Goal: Navigation & Orientation: Go to known website

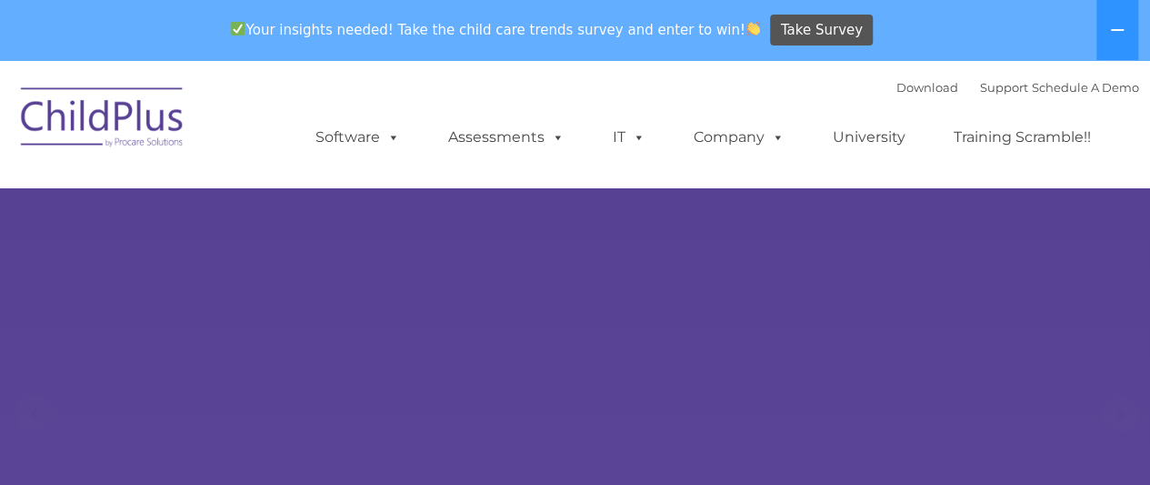
select select "MEDIUM"
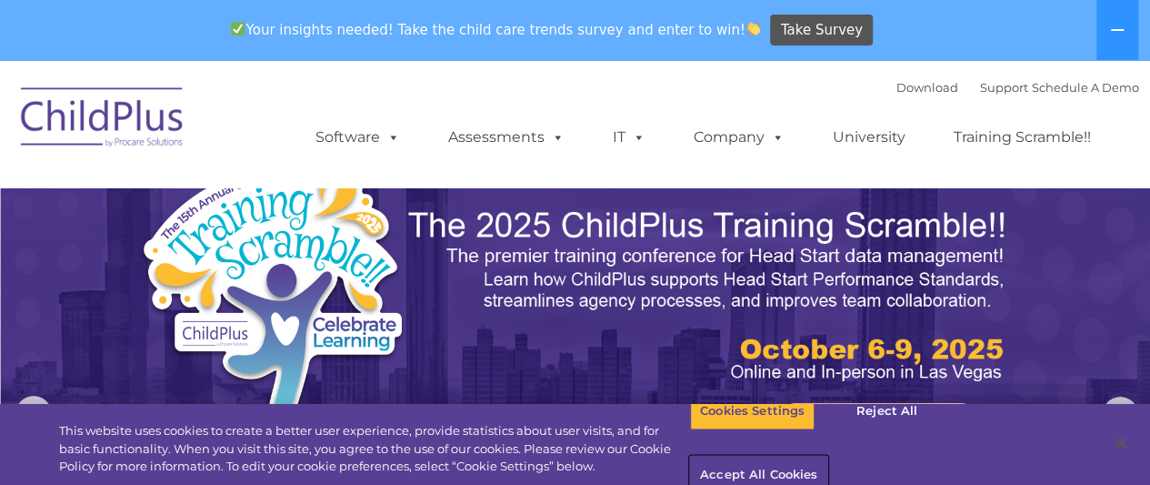
click at [828, 457] on button "Accept All Cookies" at bounding box center [758, 476] width 137 height 38
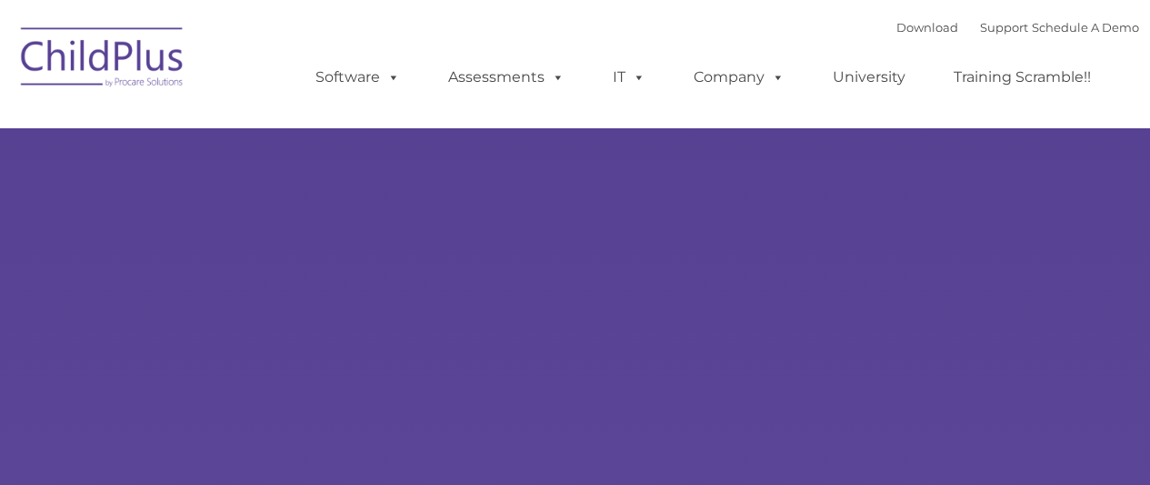
type input ""
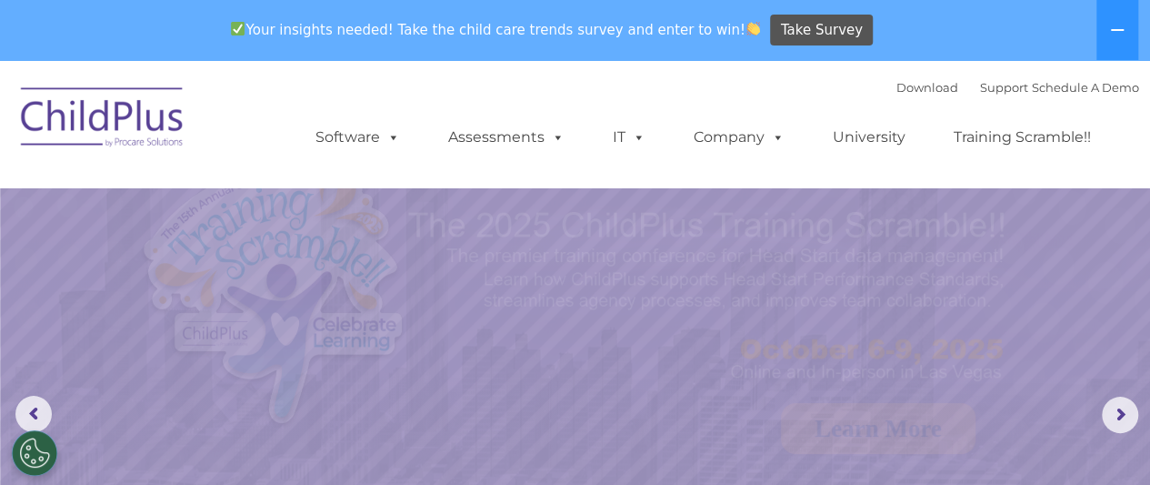
select select "MEDIUM"
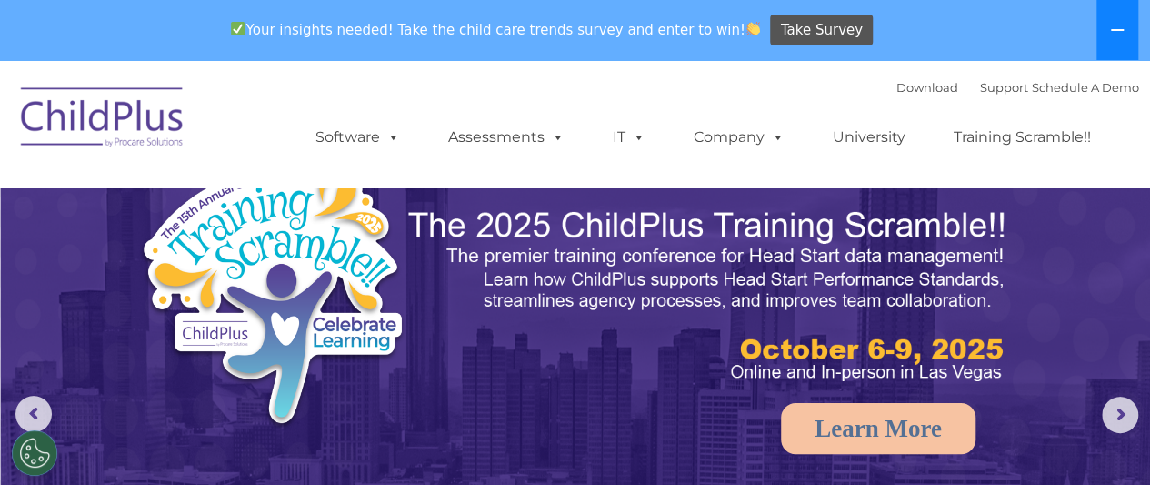
click at [1115, 34] on icon at bounding box center [1117, 30] width 15 height 15
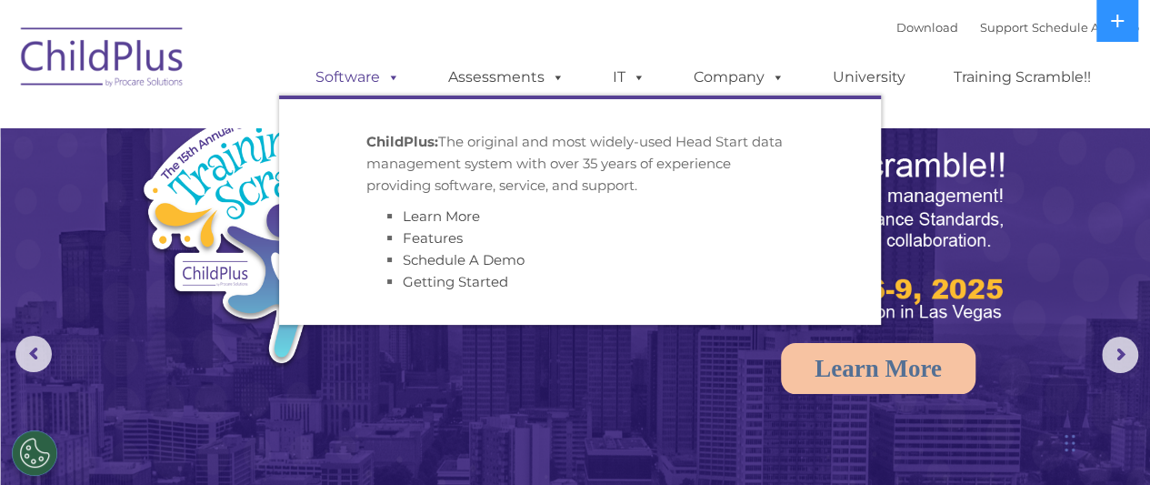
click at [398, 74] on span at bounding box center [390, 76] width 20 height 17
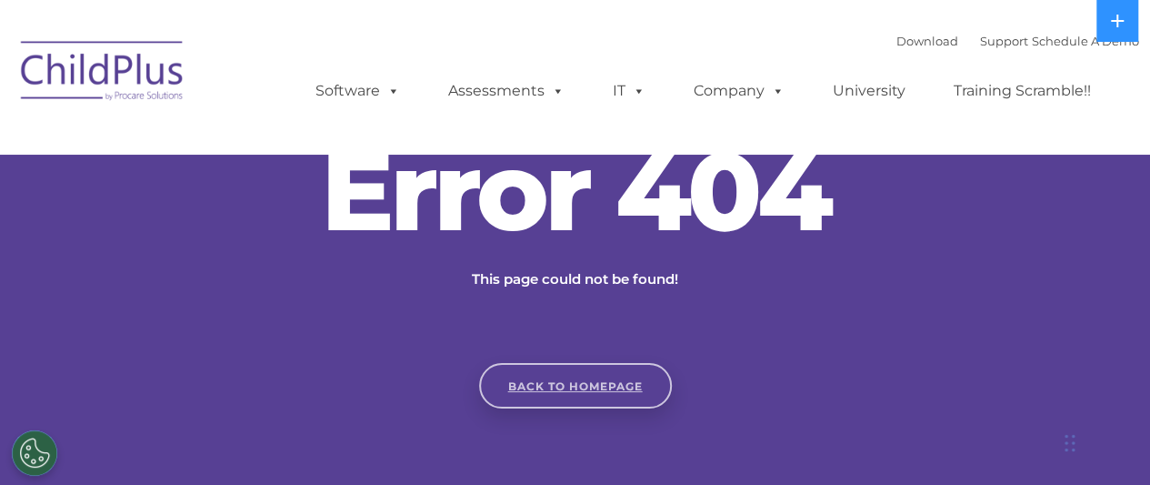
click at [556, 403] on link "Back to homepage" at bounding box center [575, 385] width 193 height 45
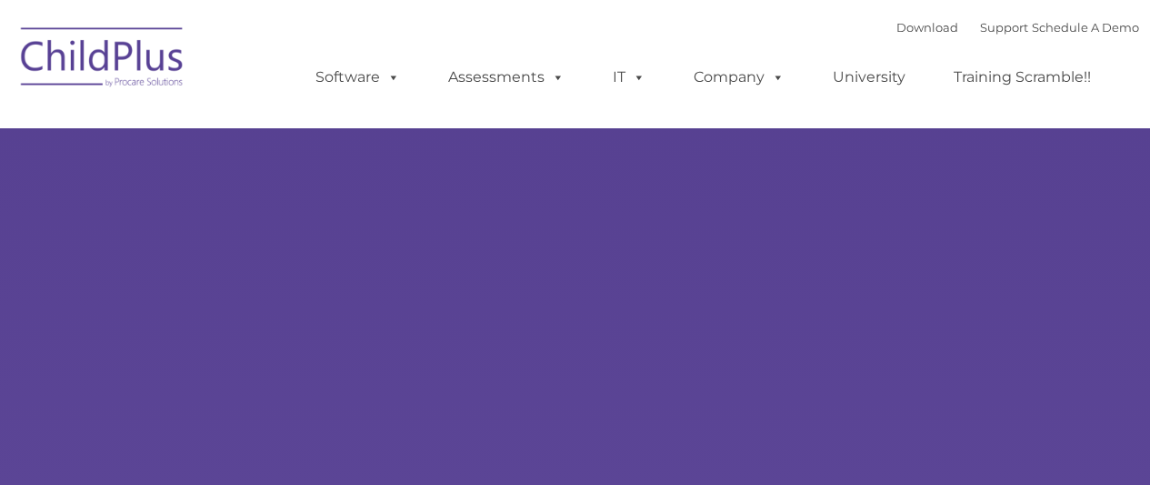
type input ""
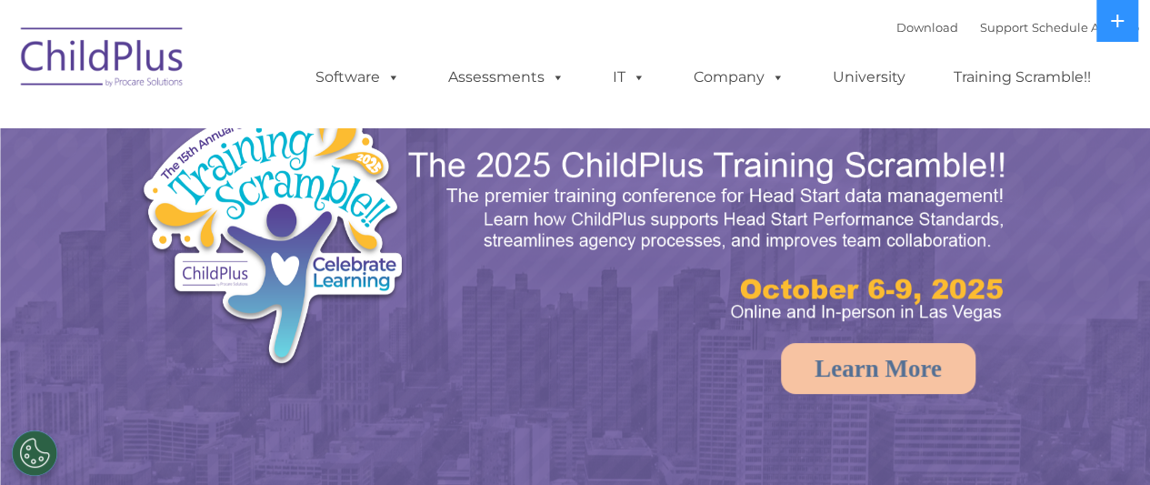
select select "MEDIUM"
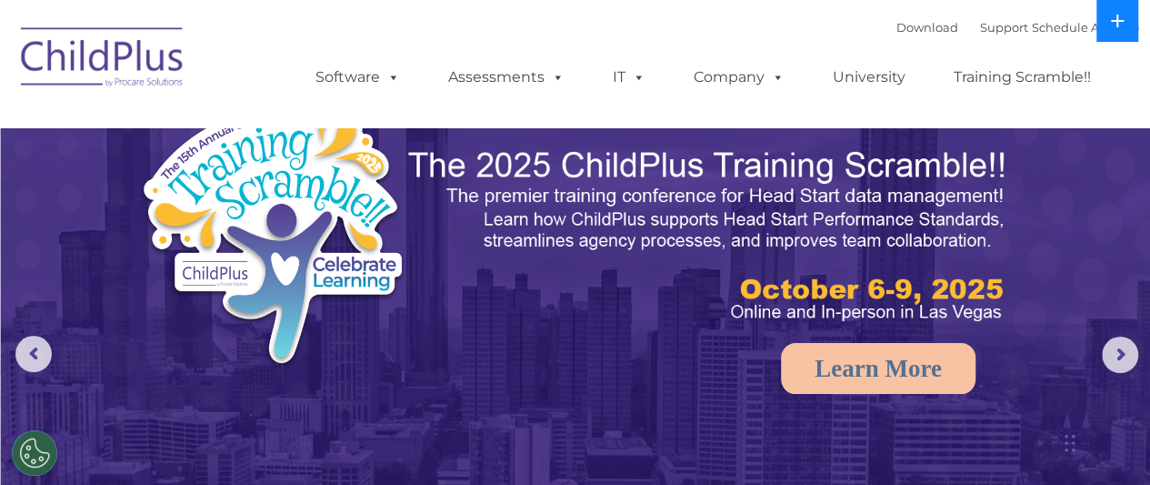
click at [1114, 27] on icon at bounding box center [1117, 21] width 15 height 15
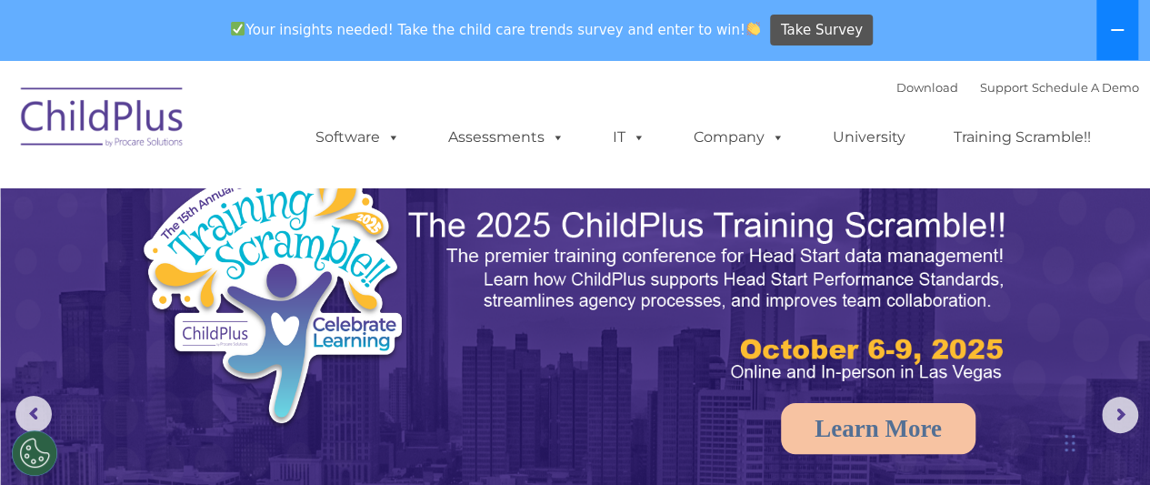
click at [1114, 27] on icon at bounding box center [1117, 30] width 15 height 15
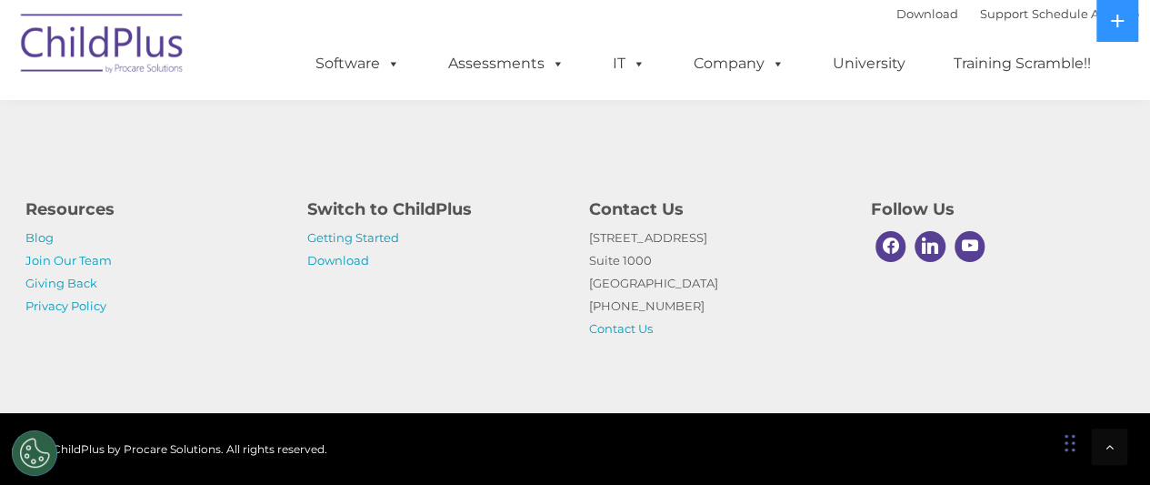
scroll to position [2246, 0]
